Goal: Task Accomplishment & Management: Manage account settings

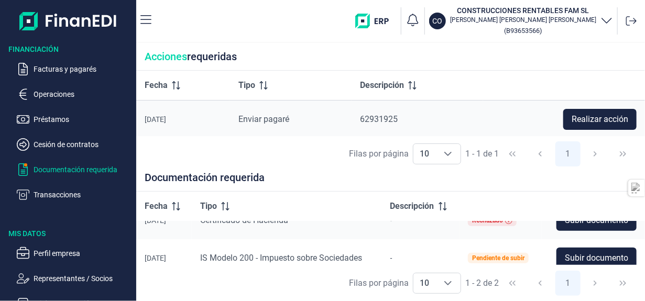
scroll to position [30, 0]
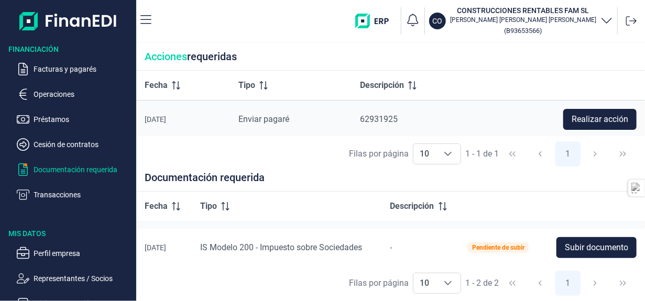
click at [598, 249] on span "Subir documento" at bounding box center [596, 248] width 63 height 13
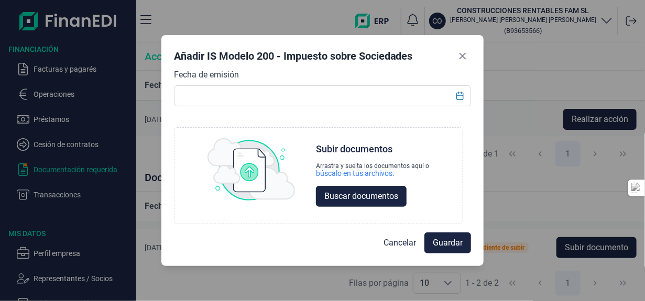
click at [338, 196] on span "Buscar documentos" at bounding box center [361, 196] width 74 height 13
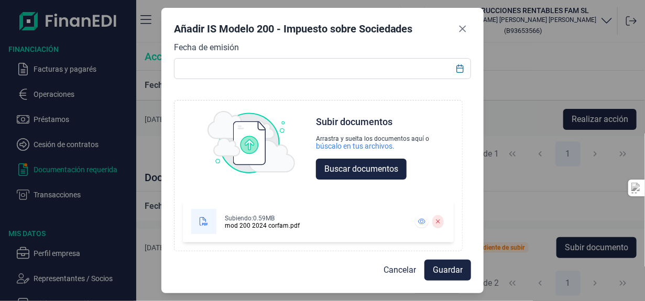
scroll to position [0, 0]
click at [464, 269] on button "Guardar" at bounding box center [447, 270] width 47 height 21
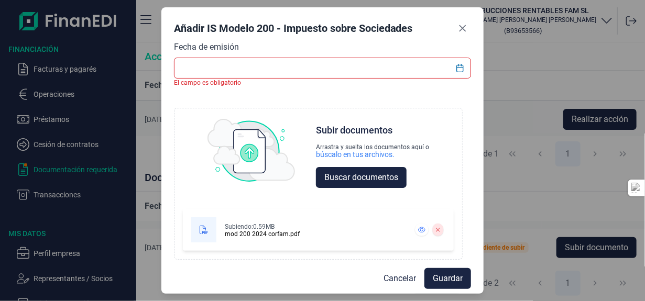
click at [439, 231] on icon at bounding box center [438, 230] width 4 height 4
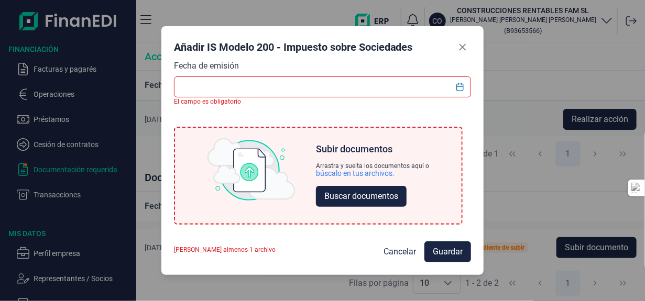
click at [359, 91] on input "text" at bounding box center [323, 86] width 298 height 21
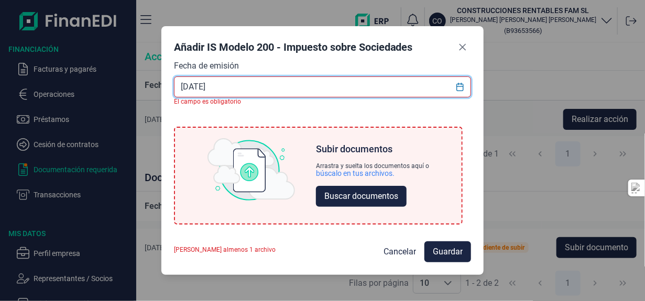
type input "[DATE]"
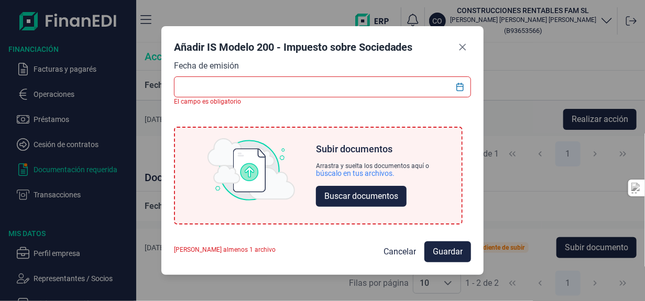
click at [445, 107] on div "Fecha de emisión El campo es obligatorio Choose Subir documentos Arrastra y sue…" at bounding box center [323, 147] width 298 height 174
click at [458, 88] on icon "Choose Date" at bounding box center [460, 87] width 8 height 8
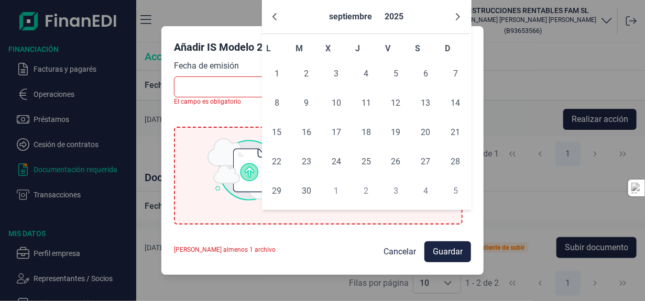
click at [272, 16] on icon "Previous Month" at bounding box center [274, 17] width 8 height 8
click at [391, 160] on span "25" at bounding box center [396, 161] width 21 height 21
type input "[DATE]"
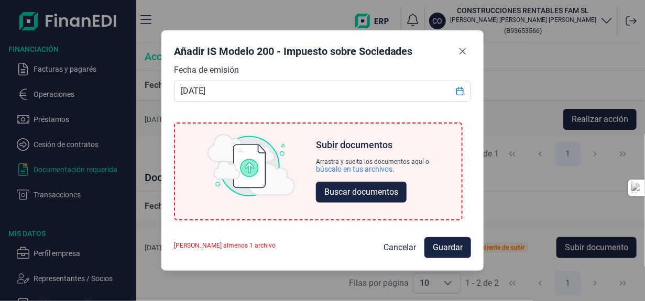
click at [341, 200] on button "Buscar documentos" at bounding box center [361, 192] width 91 height 21
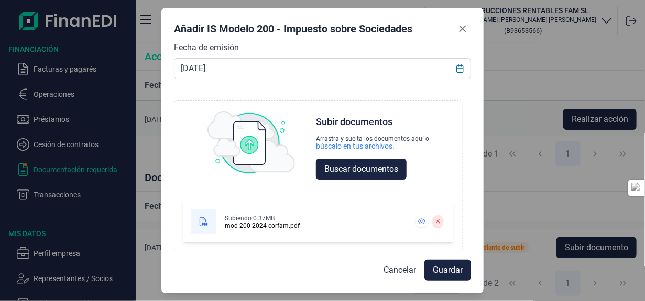
click at [461, 272] on span "Guardar" at bounding box center [448, 270] width 30 height 13
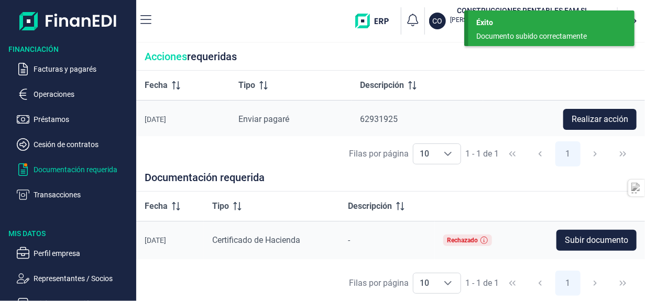
click at [65, 144] on p "Cesión de contratos" at bounding box center [83, 144] width 98 height 13
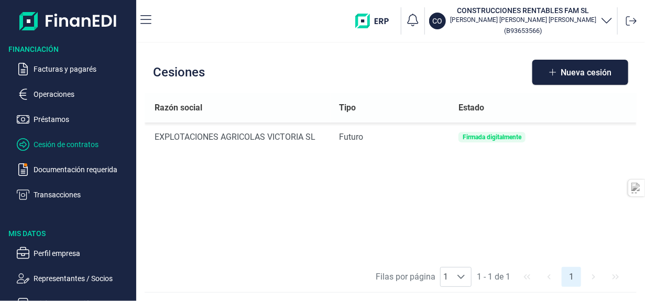
click at [50, 91] on p "Operaciones" at bounding box center [83, 94] width 98 height 13
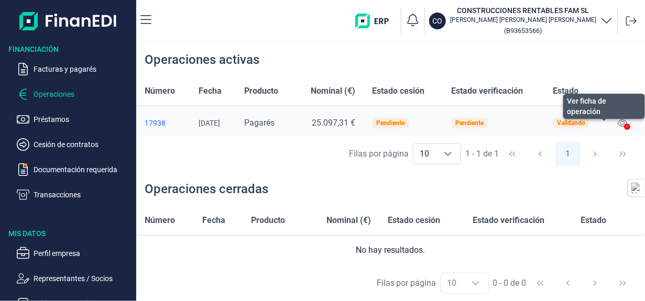
click at [620, 122] on icon at bounding box center [622, 123] width 9 height 8
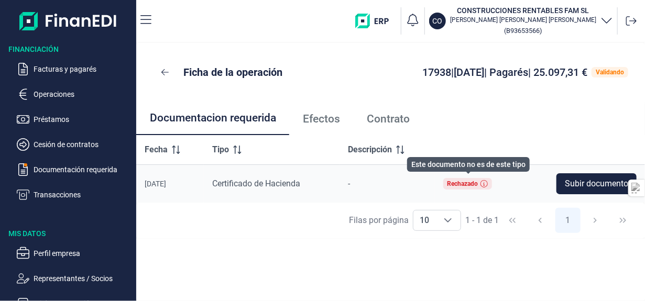
click at [484, 181] on icon at bounding box center [483, 183] width 7 height 7
click at [587, 184] on span "Subir documento" at bounding box center [596, 184] width 63 height 13
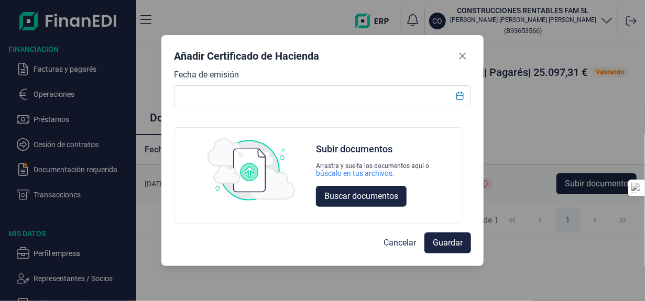
click at [393, 103] on input "text" at bounding box center [323, 95] width 298 height 21
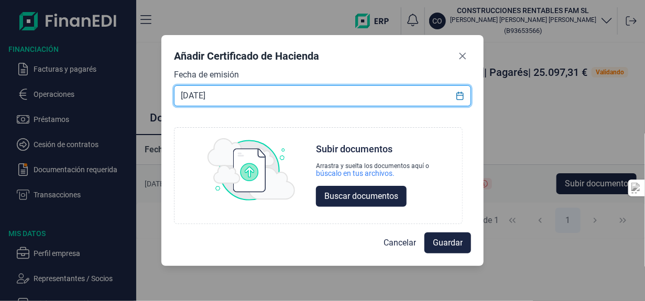
type input "[DATE]"
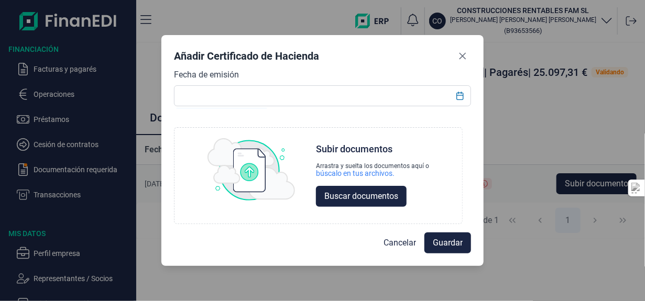
click at [397, 203] on span "Buscar documentos" at bounding box center [361, 196] width 74 height 13
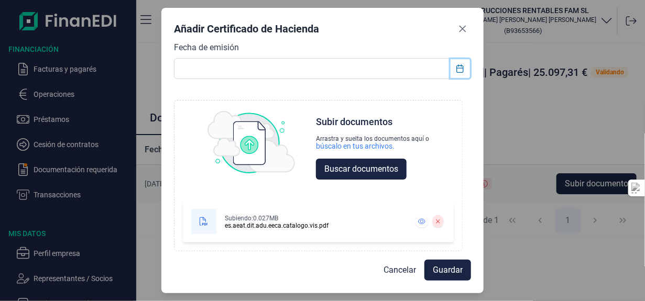
click at [458, 68] on icon "Choose Date" at bounding box center [460, 68] width 8 height 8
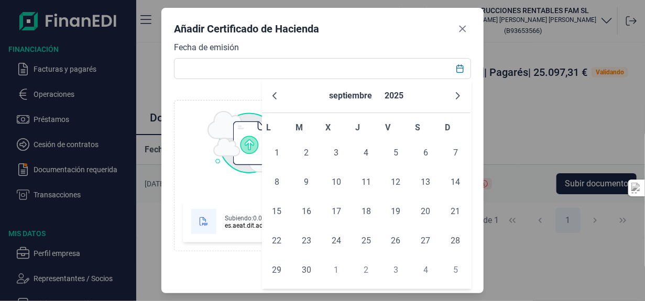
click at [368, 240] on span "25" at bounding box center [366, 241] width 21 height 21
type input "[DATE]"
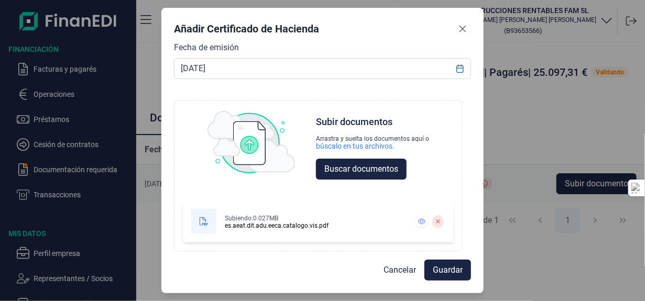
click at [451, 276] on span "Guardar" at bounding box center [448, 270] width 30 height 13
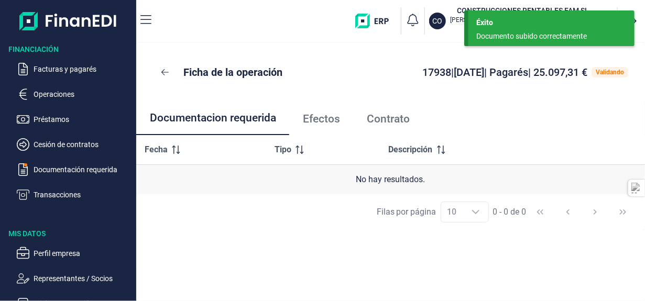
click at [56, 99] on p "Operaciones" at bounding box center [83, 94] width 98 height 13
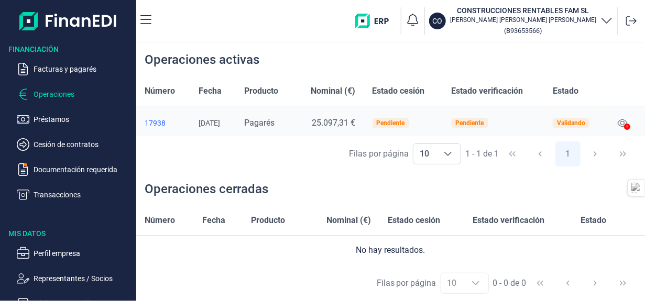
click at [624, 123] on div at bounding box center [627, 127] width 6 height 13
click at [626, 127] on icon at bounding box center [627, 127] width 6 height 6
click at [477, 121] on div "Pendiente" at bounding box center [470, 123] width 28 height 6
click at [75, 166] on p "Documentación requerida" at bounding box center [83, 169] width 98 height 13
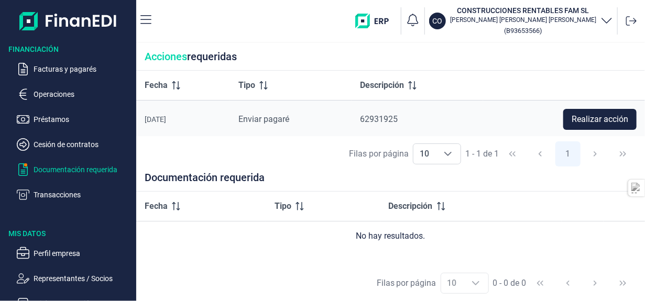
click at [585, 119] on span "Realizar acción" at bounding box center [600, 119] width 57 height 13
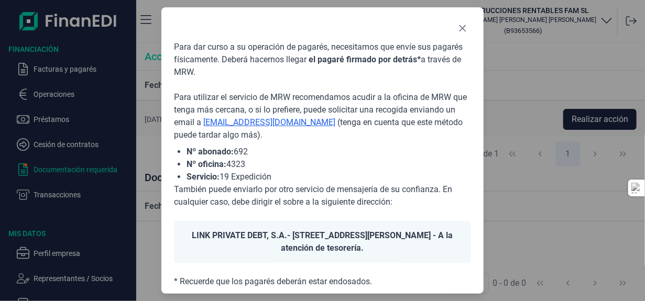
click at [457, 28] on button "Close" at bounding box center [462, 28] width 17 height 17
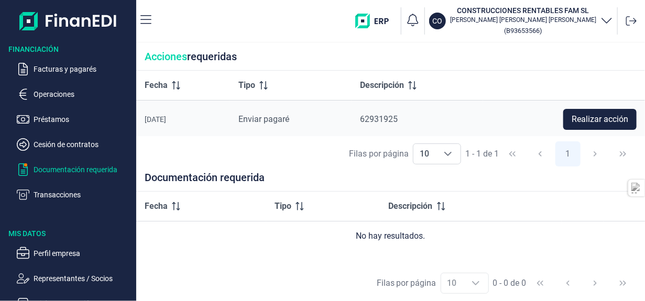
click at [48, 71] on p "Facturas y pagarés" at bounding box center [83, 69] width 98 height 13
